Goal: Information Seeking & Learning: Learn about a topic

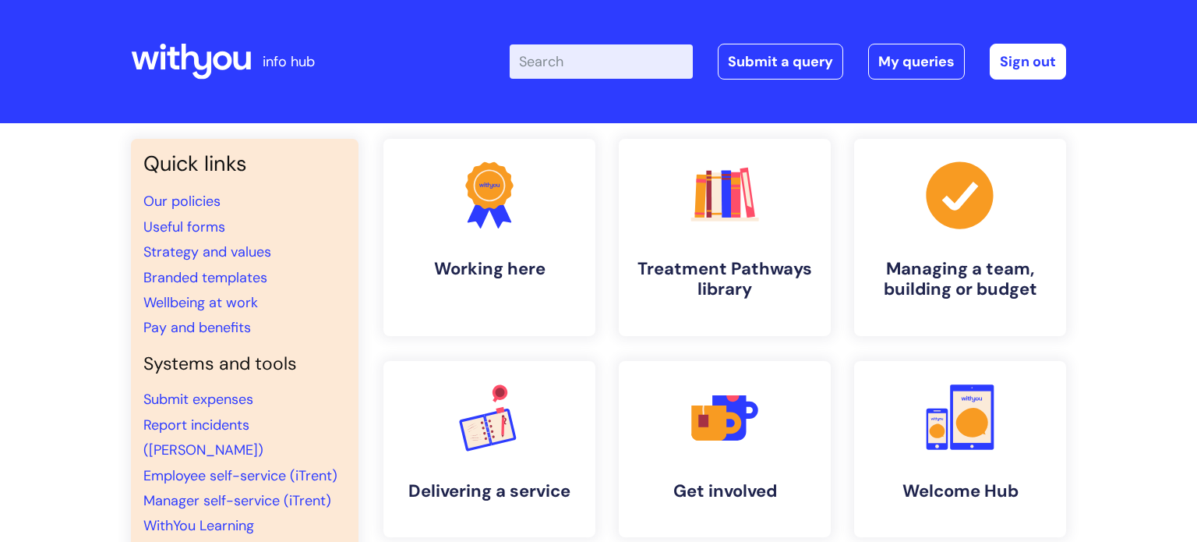
click at [590, 57] on input "Enter your search term here..." at bounding box center [601, 61] width 183 height 34
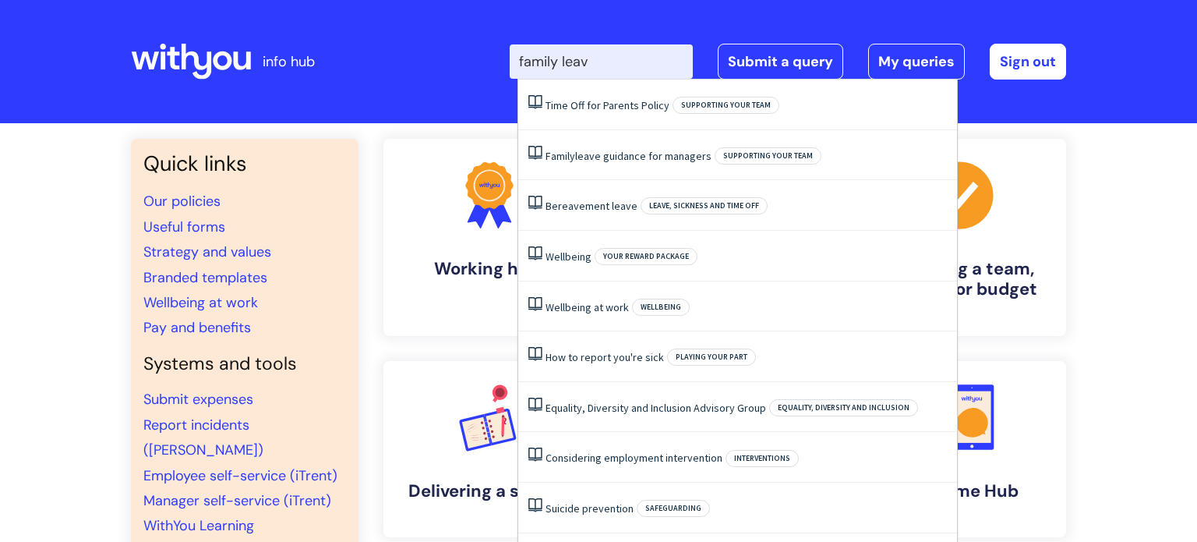
type input "family leave"
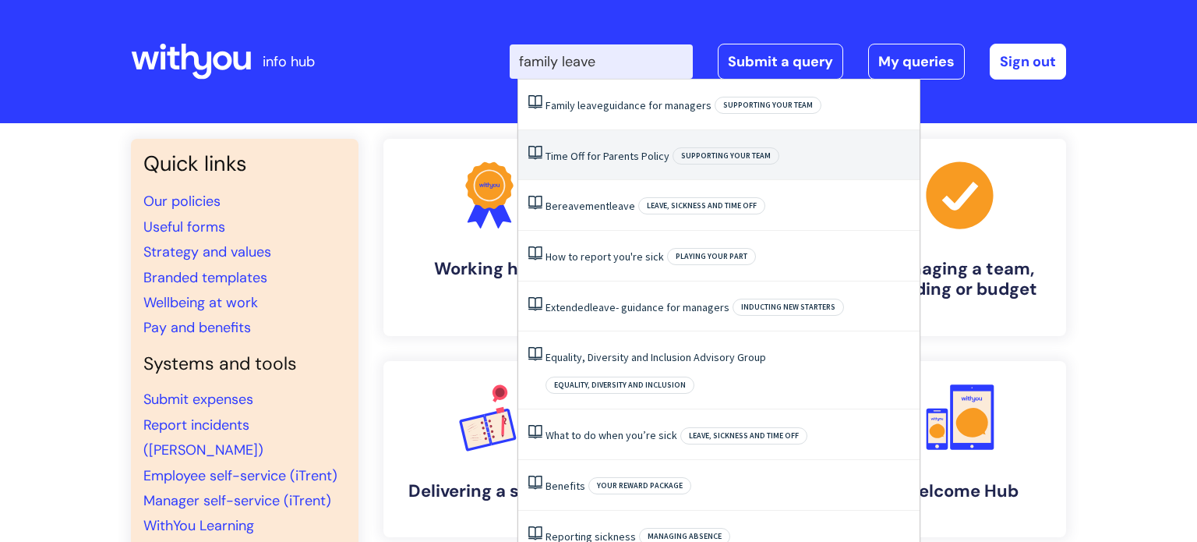
click at [602, 157] on link "Time Off for Parents Policy" at bounding box center [608, 156] width 124 height 14
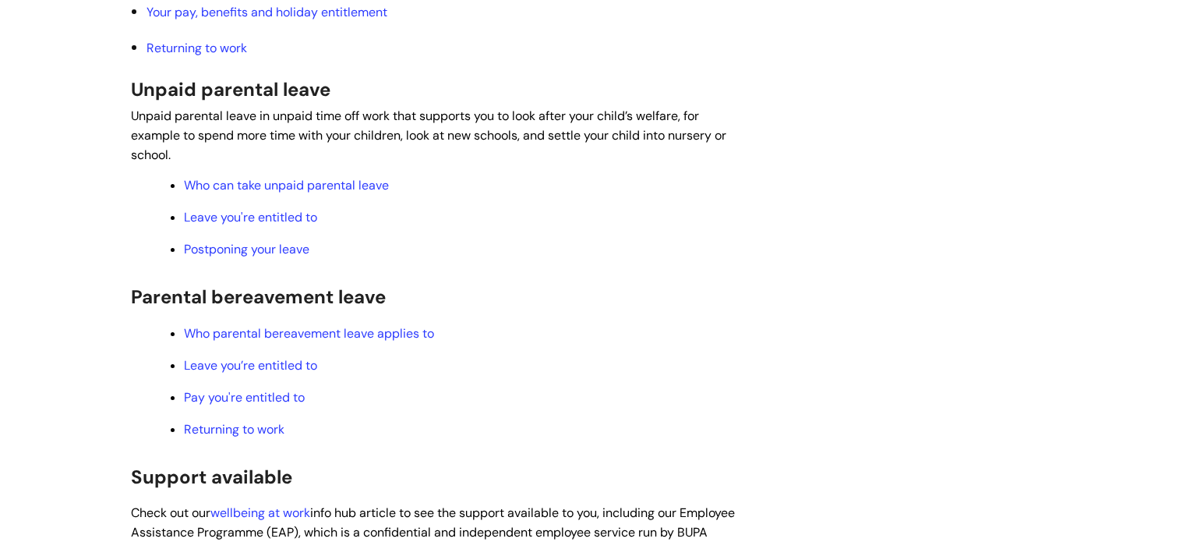
scroll to position [1994, 0]
click at [286, 227] on link "Leave you're entitled to" at bounding box center [250, 218] width 133 height 16
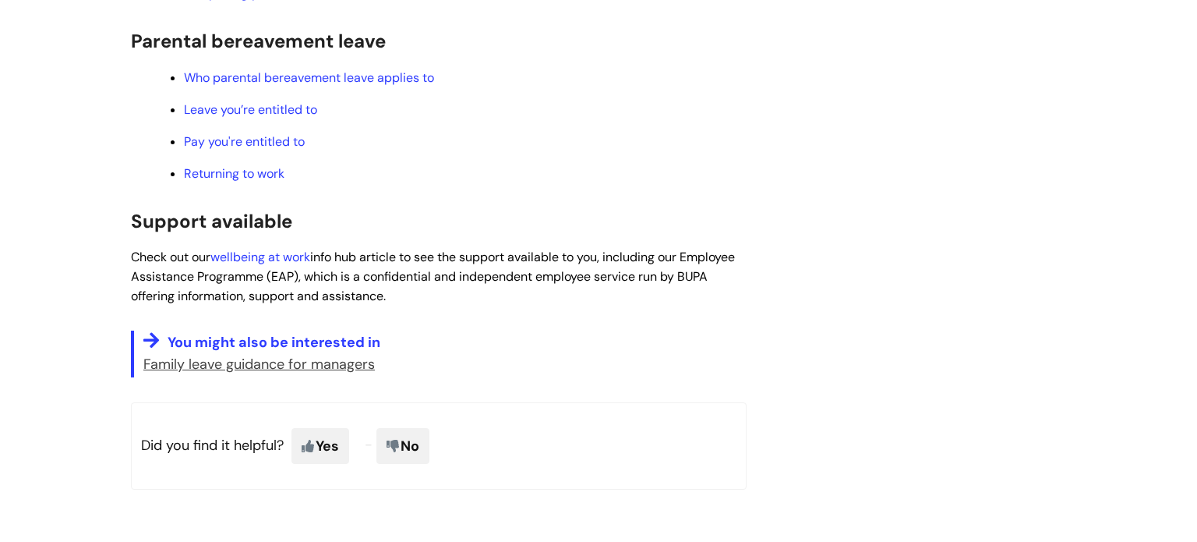
scroll to position [2251, 0]
